Goal: Find specific page/section: Find specific page/section

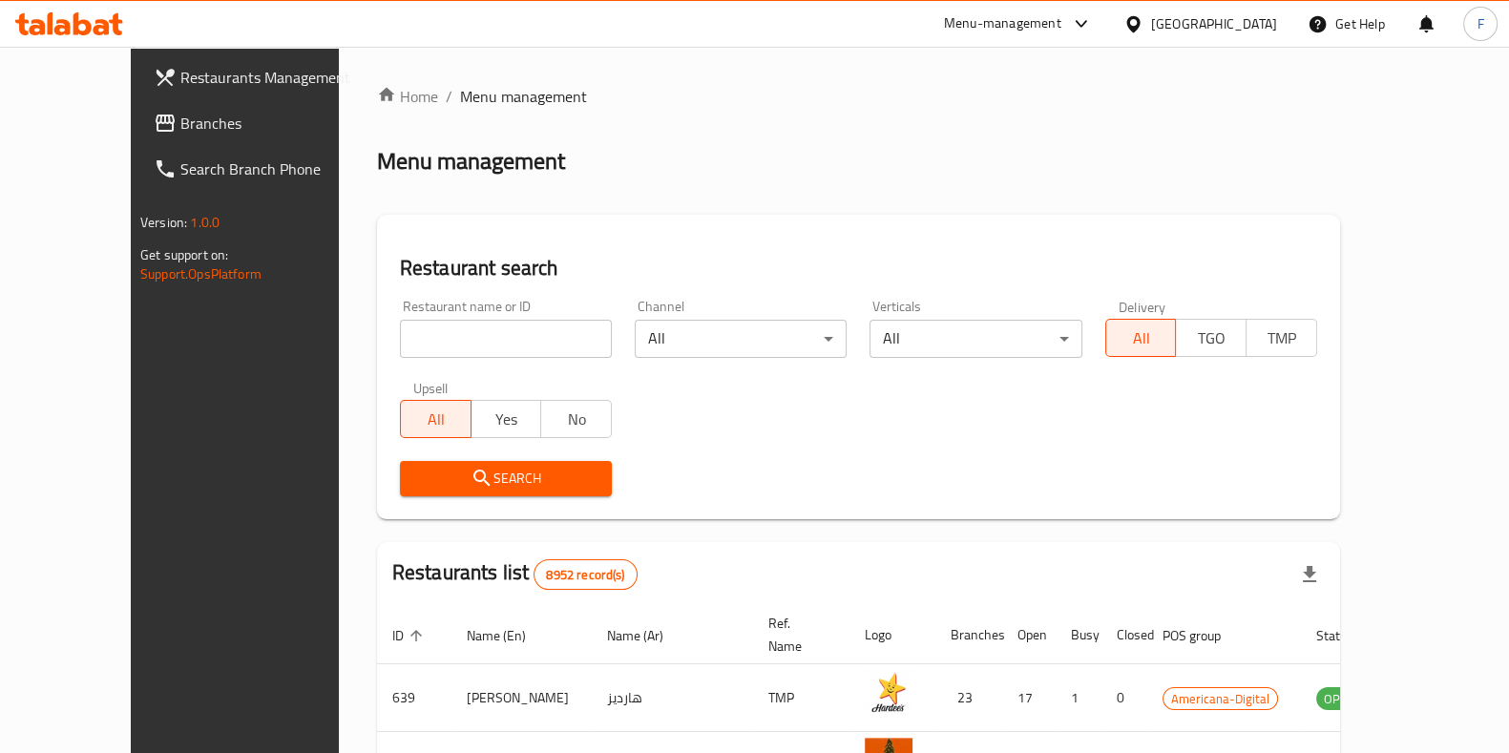
click at [462, 351] on input "search" at bounding box center [506, 339] width 212 height 38
type input "t"
type input "ninja ramen"
click button "Search" at bounding box center [506, 478] width 212 height 35
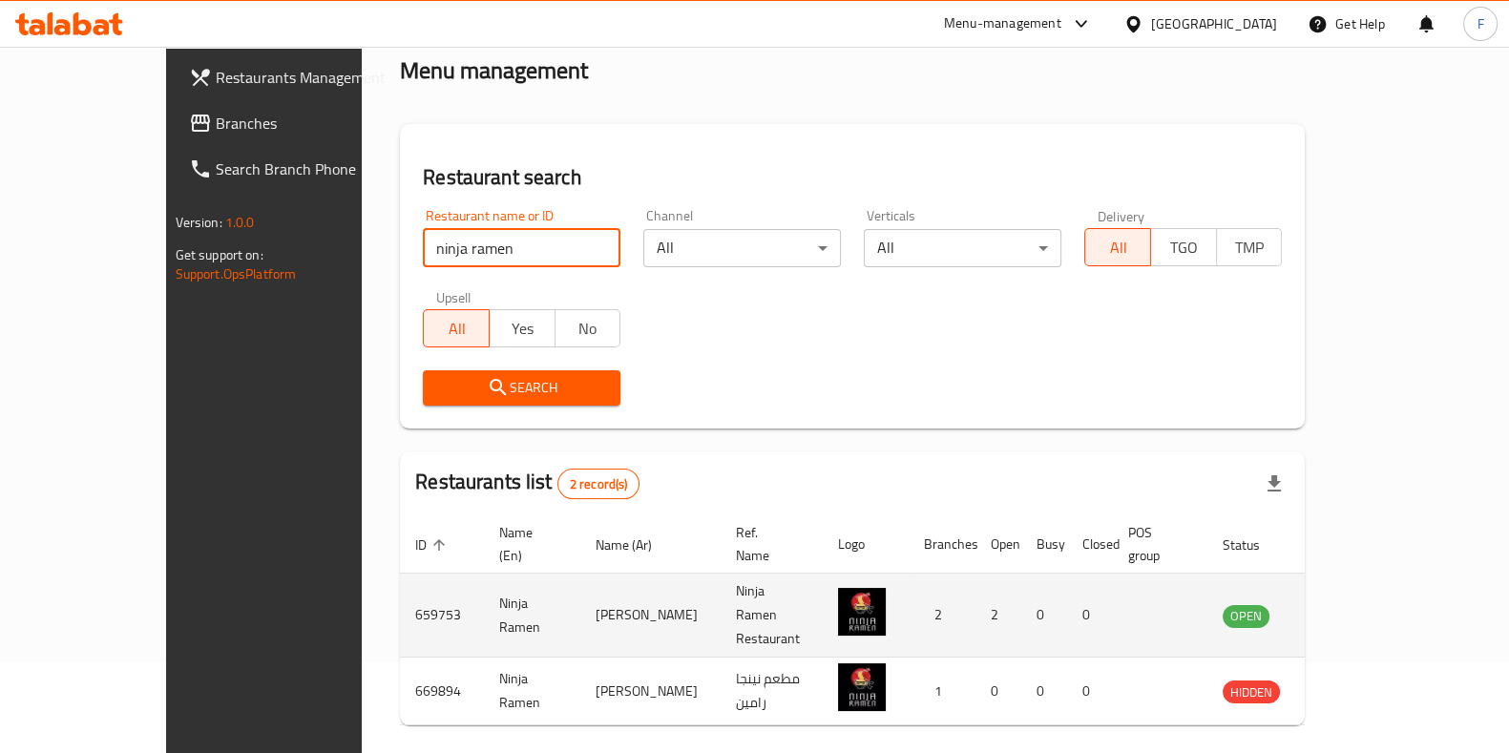
scroll to position [129, 0]
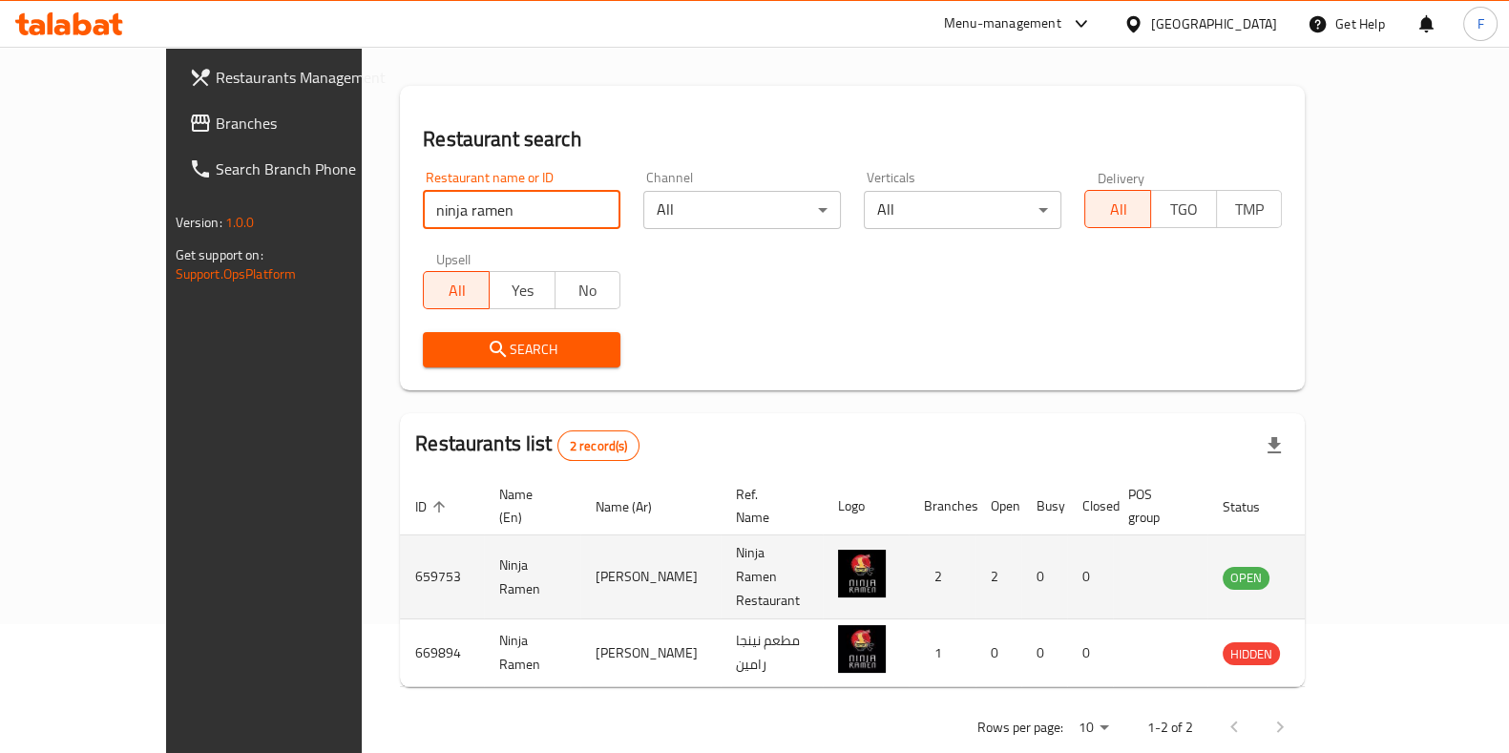
click at [1345, 570] on icon "enhanced table" at bounding box center [1334, 578] width 21 height 16
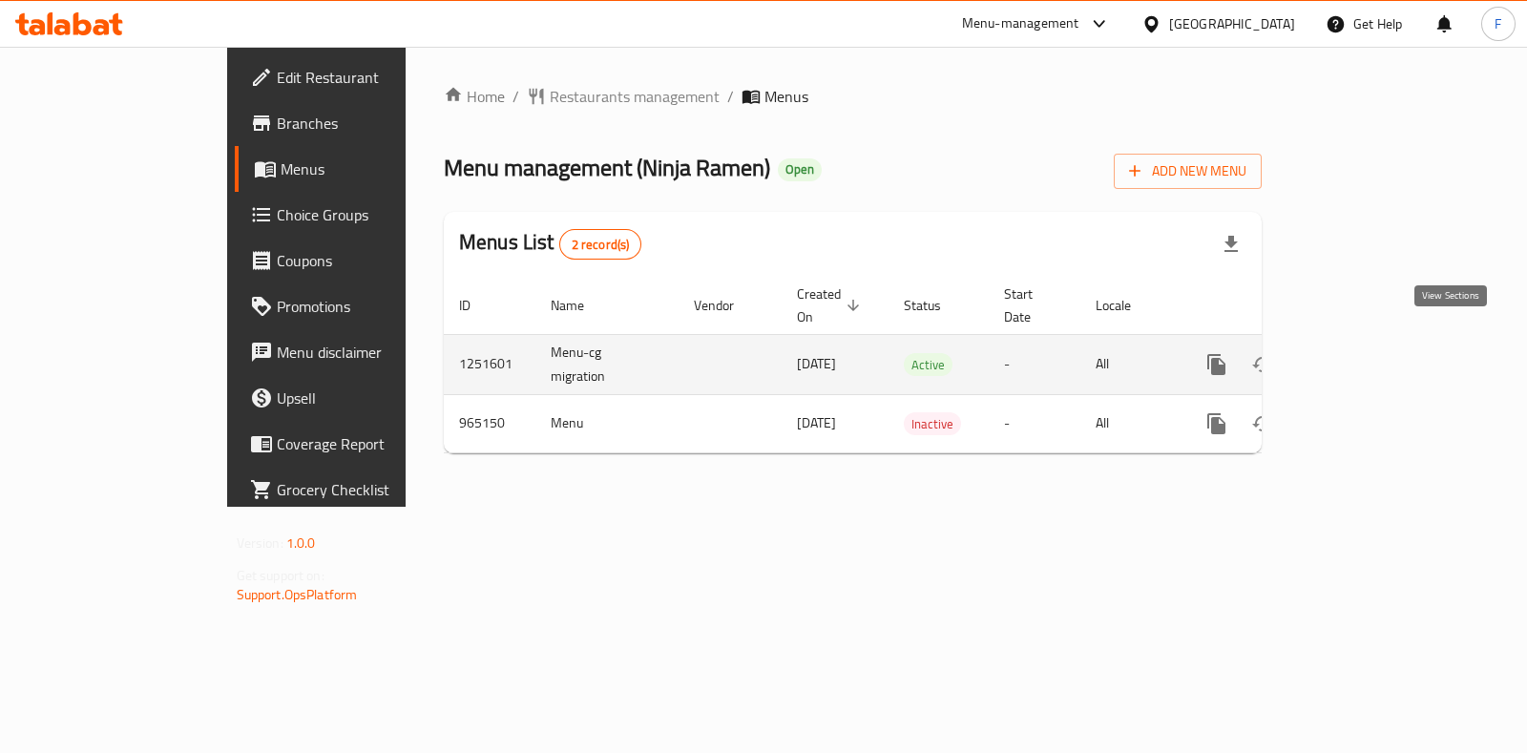
click at [1366, 353] on icon "enhanced table" at bounding box center [1354, 364] width 23 height 23
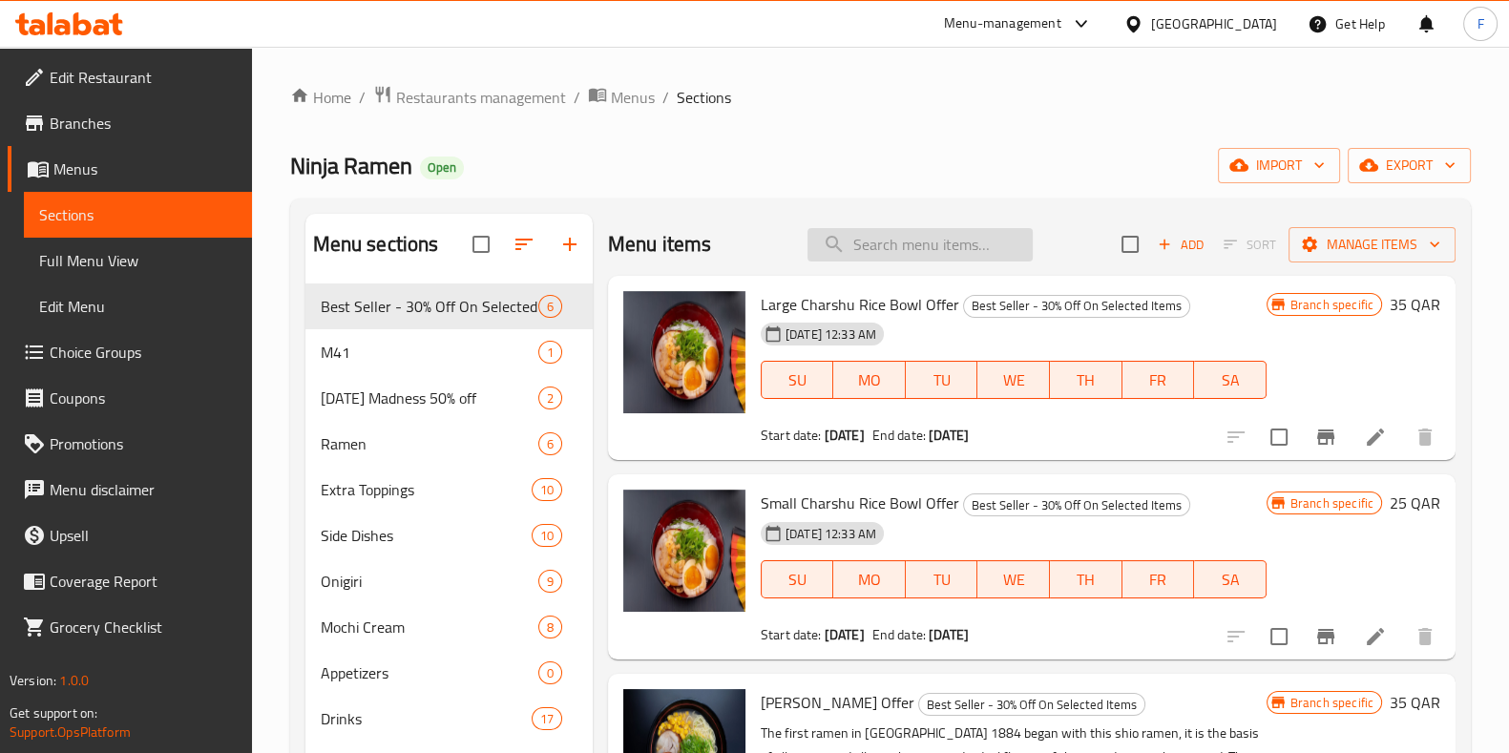
click at [992, 240] on input "search" at bounding box center [919, 244] width 225 height 33
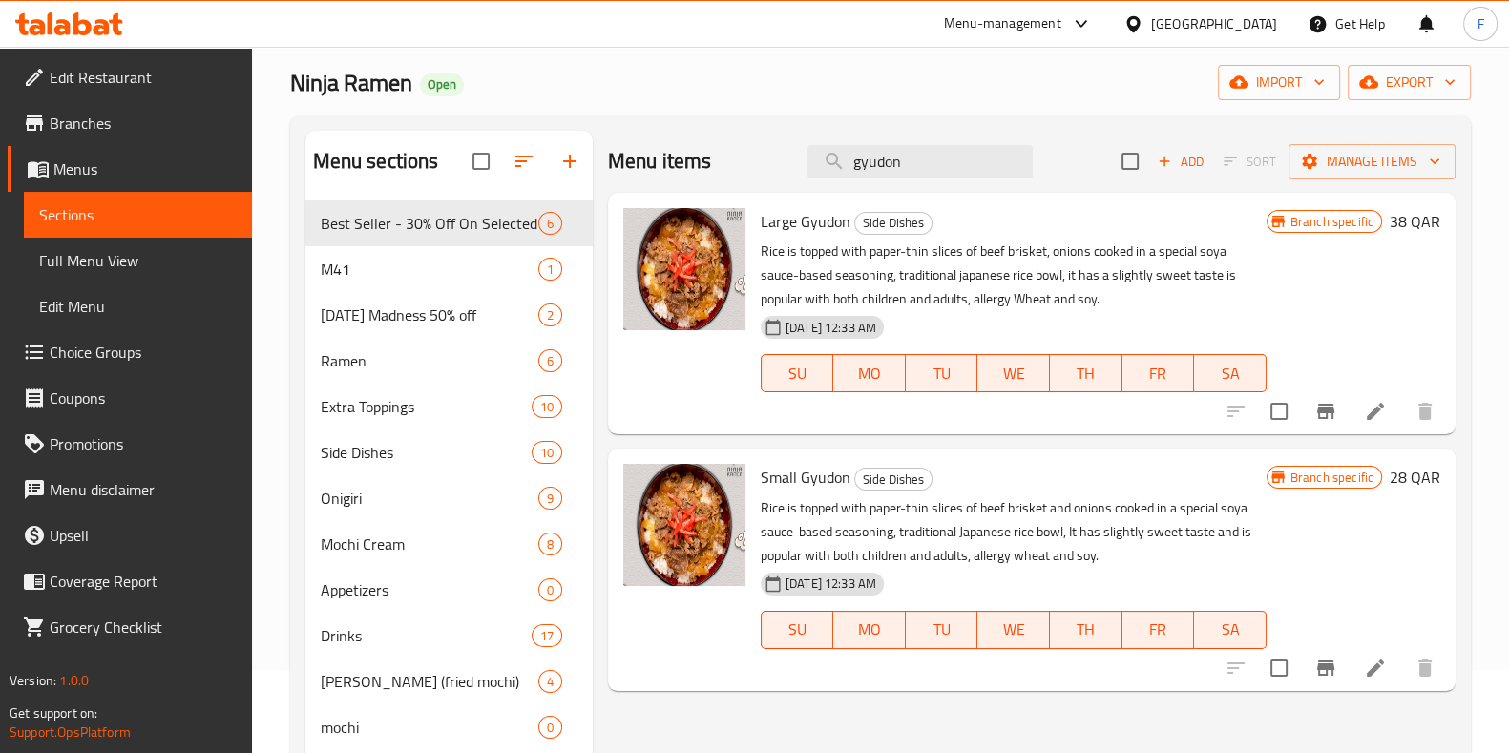
scroll to position [118, 0]
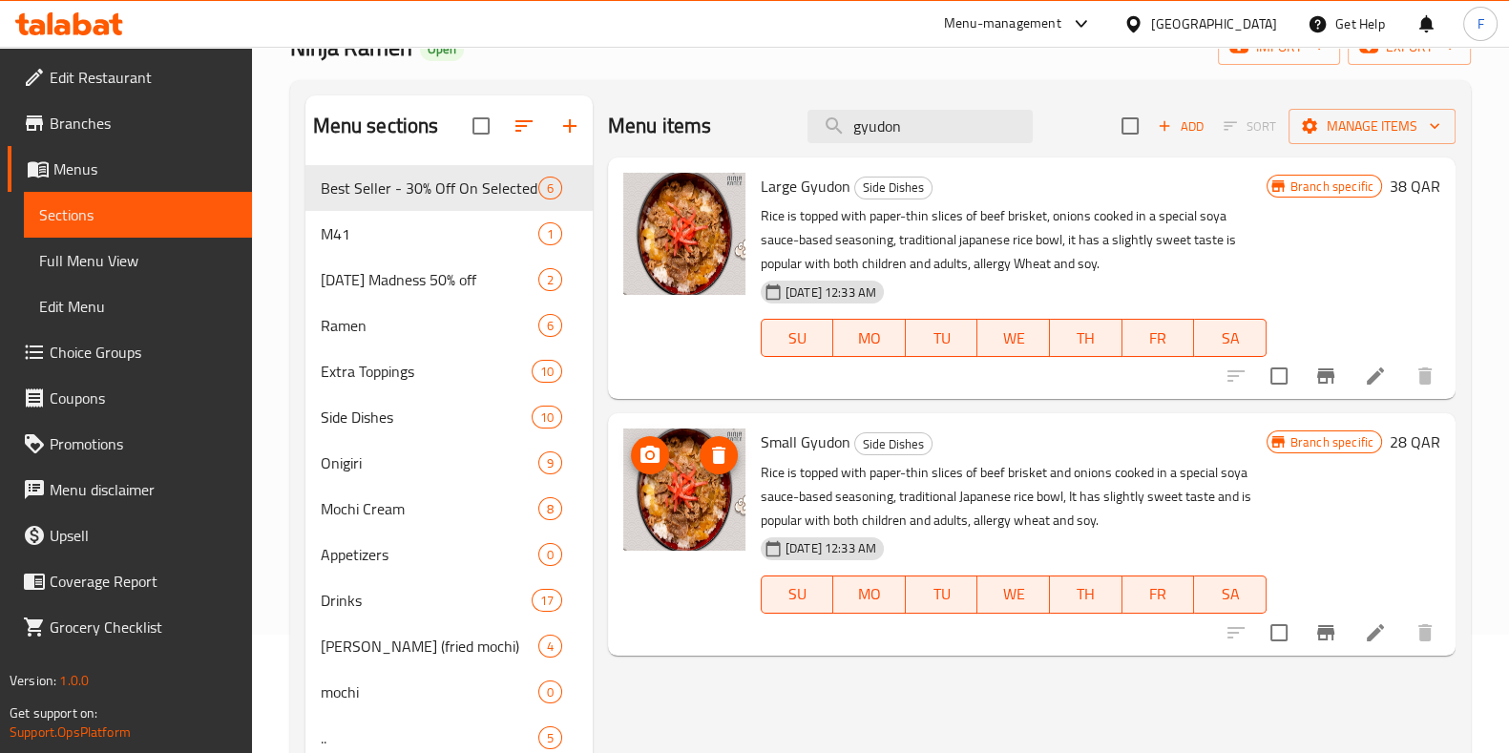
type input "gyudon"
click at [697, 491] on img at bounding box center [684, 489] width 122 height 122
click at [835, 53] on div "Ninja Ramen Open import export" at bounding box center [880, 47] width 1180 height 35
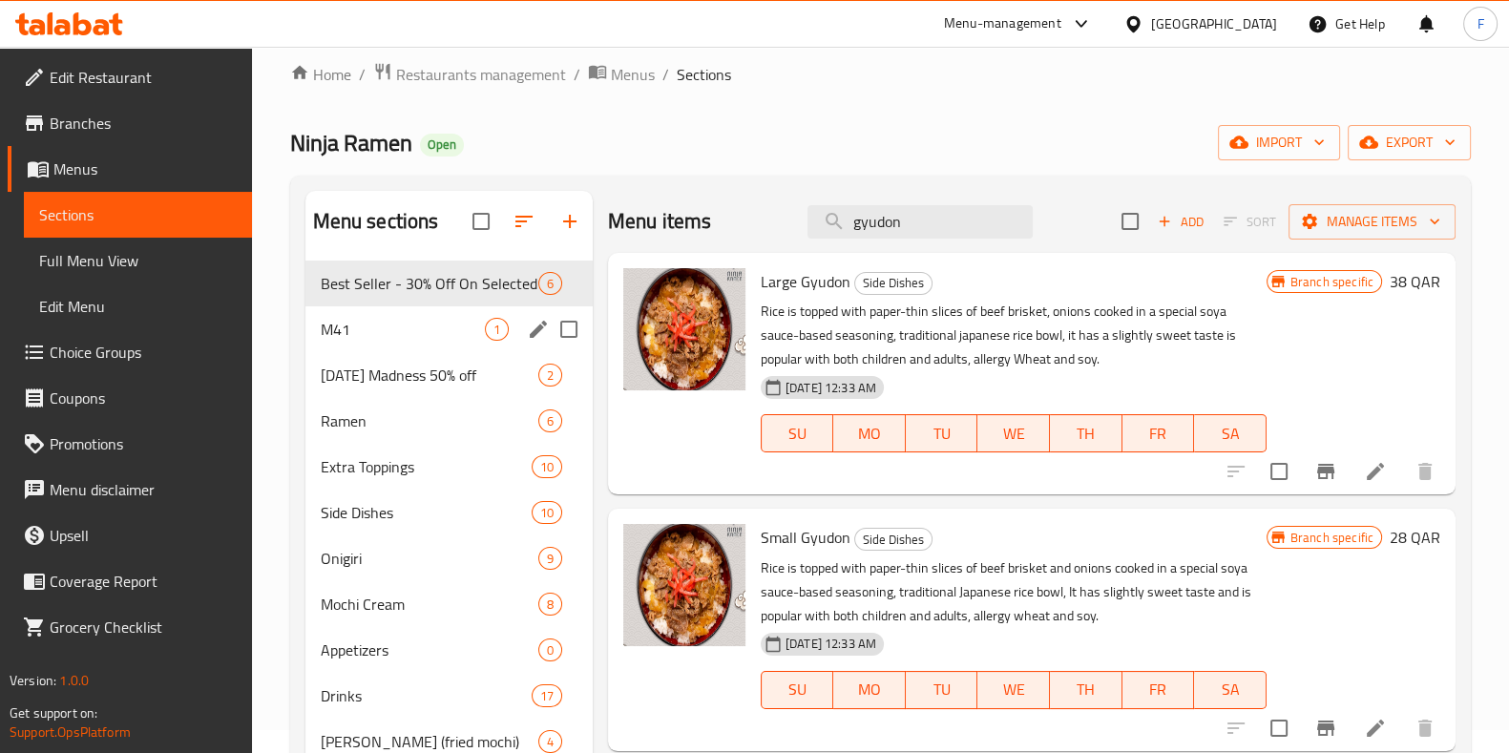
scroll to position [0, 0]
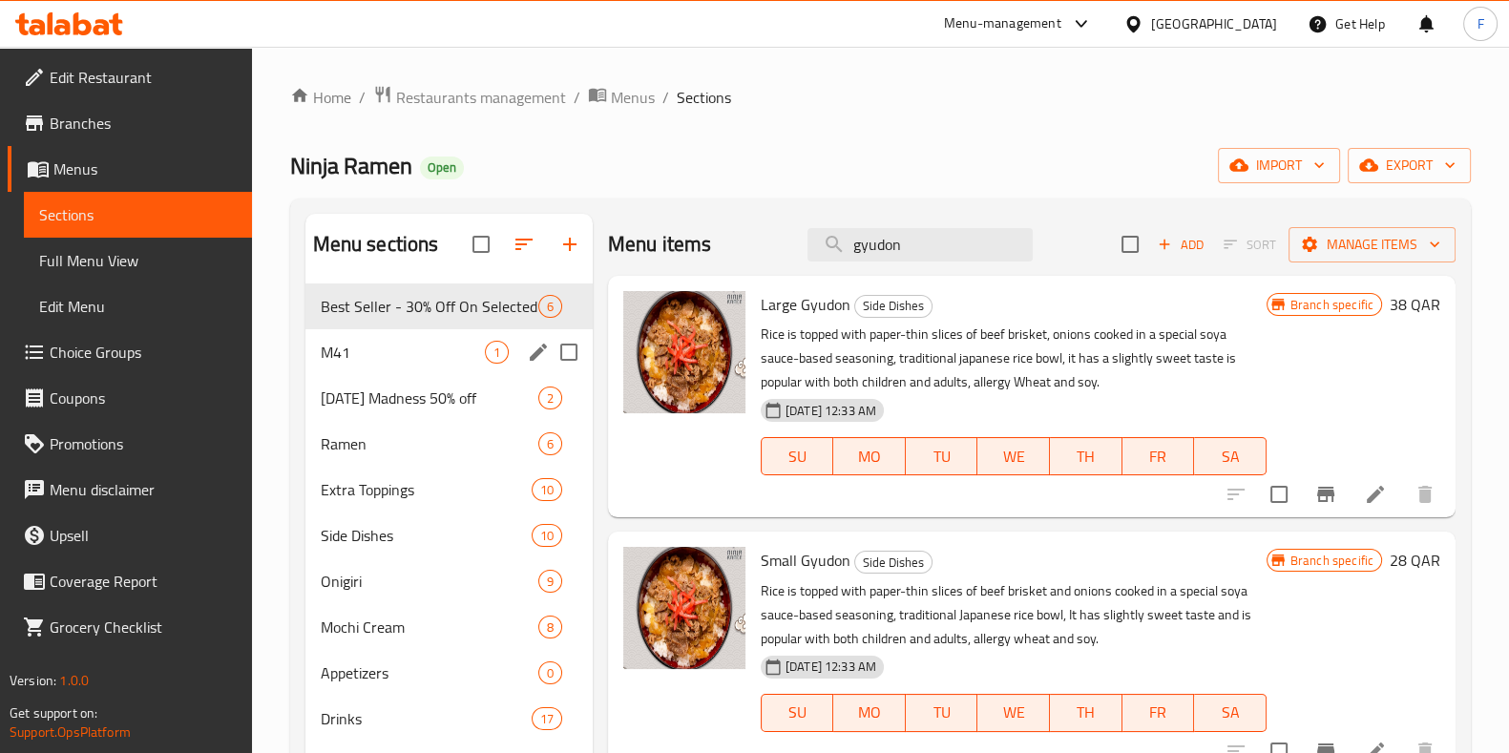
click at [426, 353] on span "M41" at bounding box center [403, 352] width 164 height 23
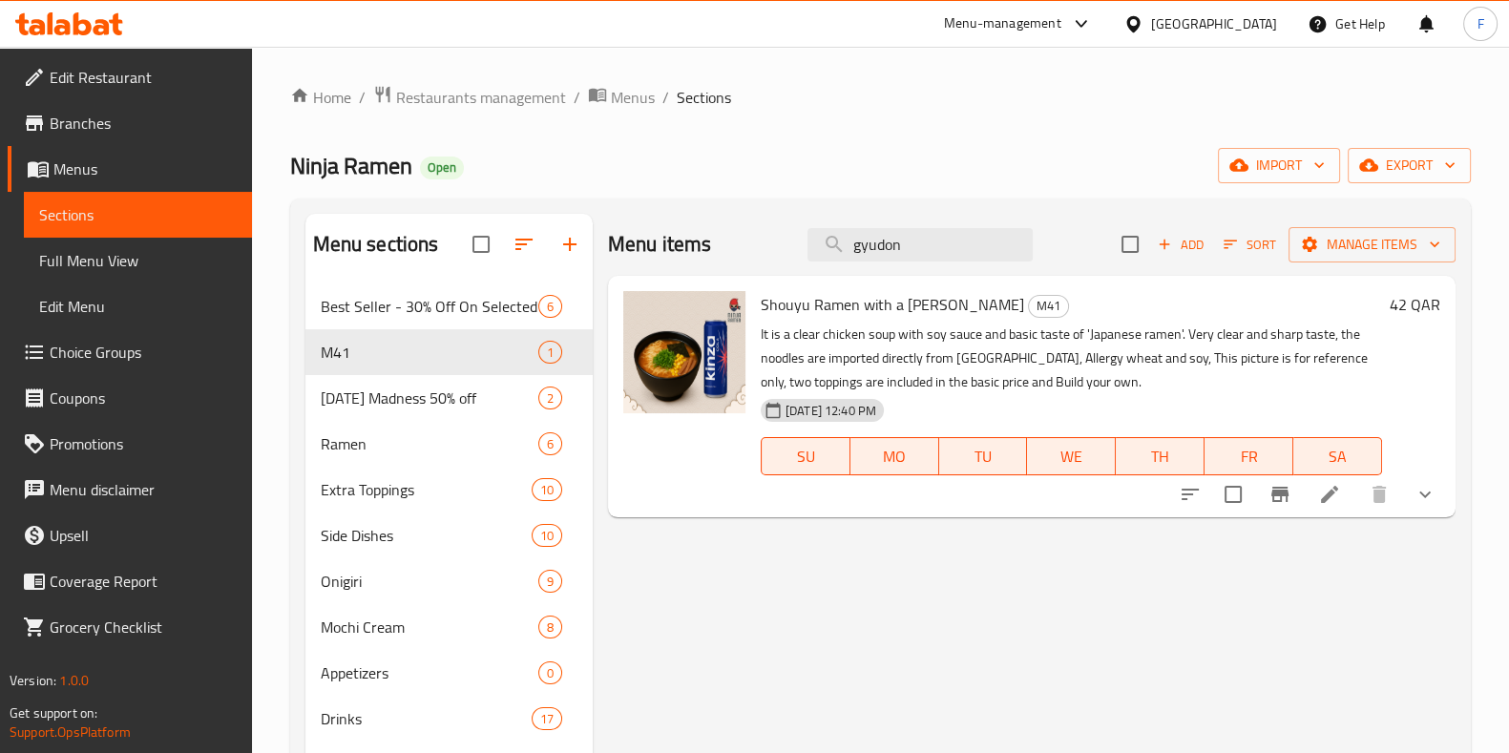
click at [1093, 16] on icon at bounding box center [1081, 23] width 23 height 23
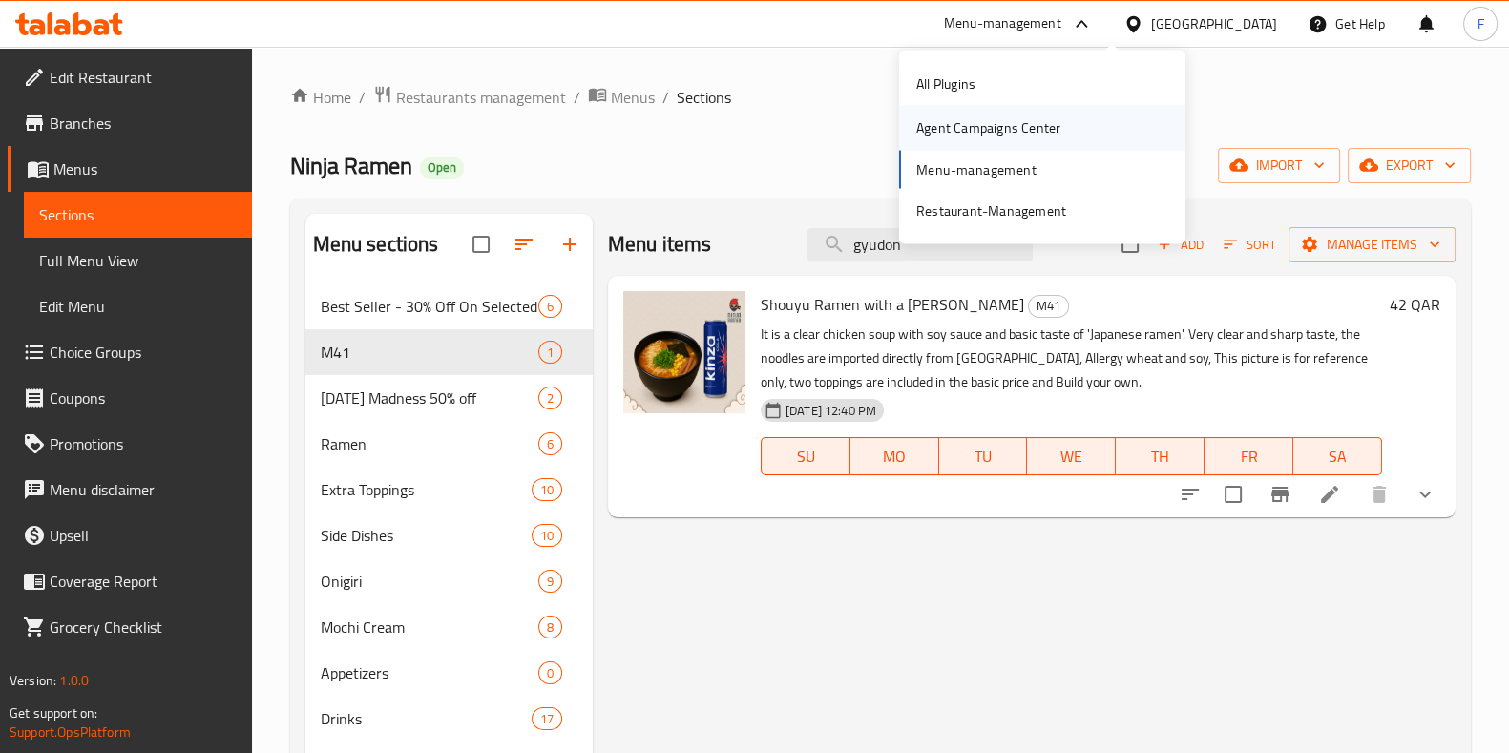
click at [1024, 125] on div "Agent Campaigns Center" at bounding box center [988, 127] width 144 height 21
